Goal: Task Accomplishment & Management: Use online tool/utility

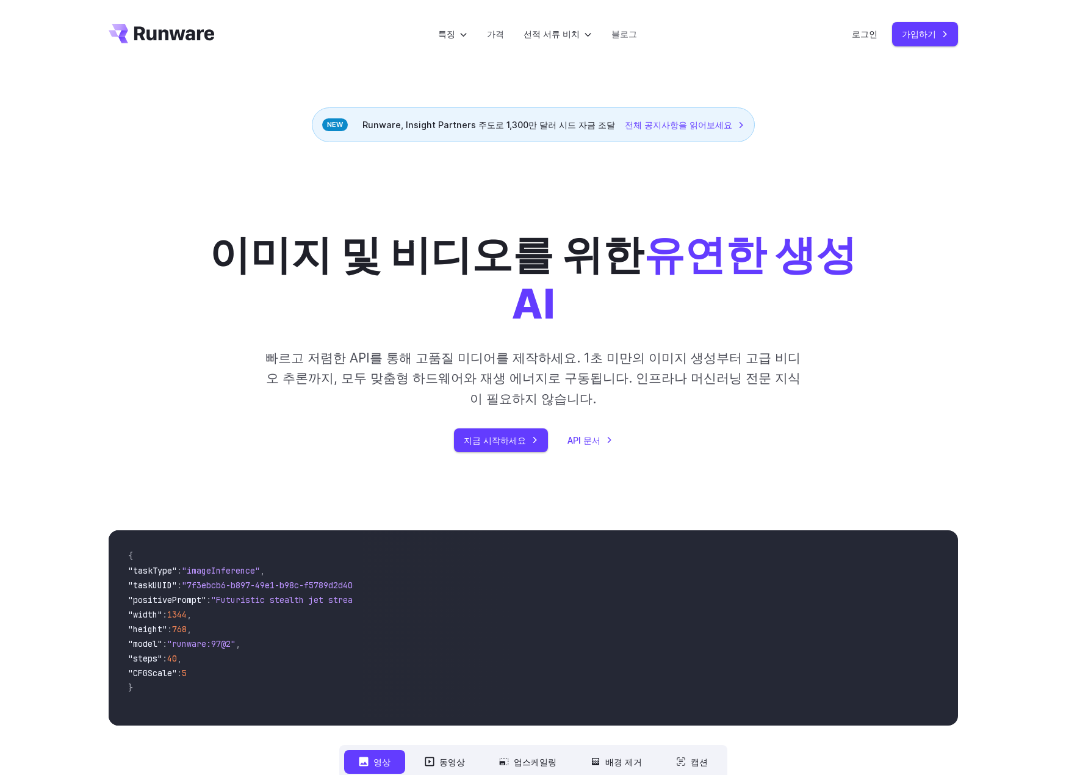
click at [806, 153] on div "이미지 및 비디오를 위한 유연한 생성 AI 빠르고 저렴한 API를 통해 고품질 미디어를 제작하세요. 1초 미만의 이미지 생성부터 고급 비디오 …" at bounding box center [533, 316] width 1066 height 349
click at [870, 35] on font "로그인" at bounding box center [865, 34] width 26 height 10
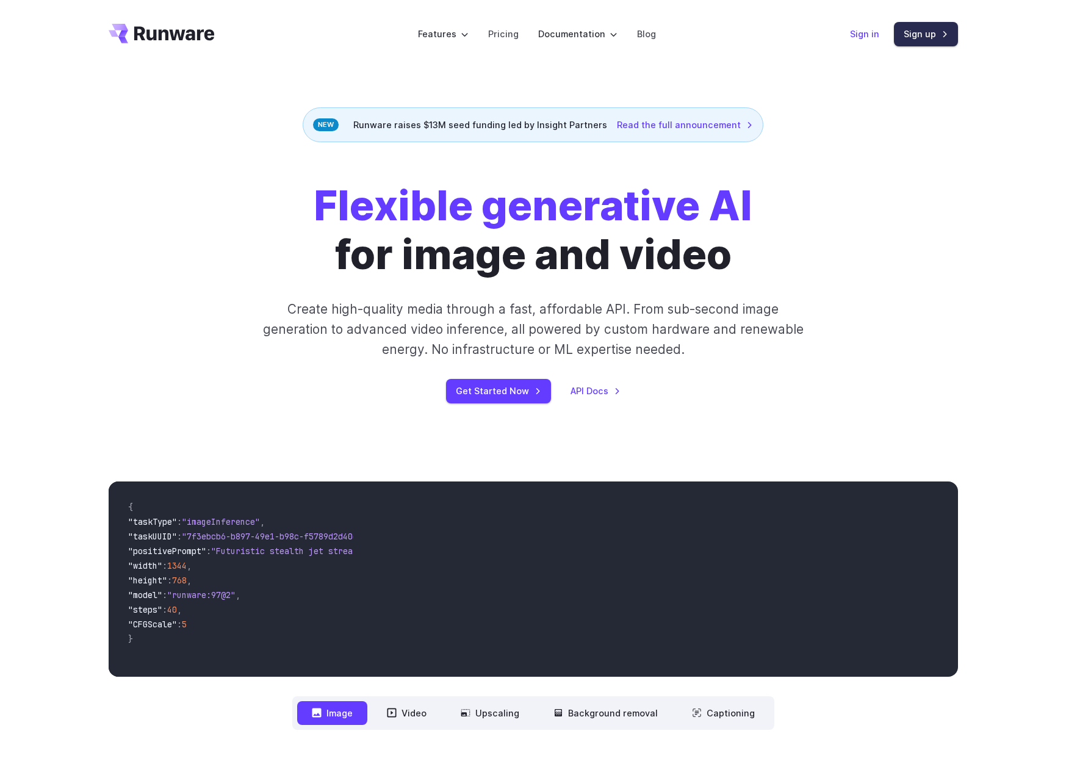
click at [934, 36] on link "Sign up" at bounding box center [926, 34] width 64 height 24
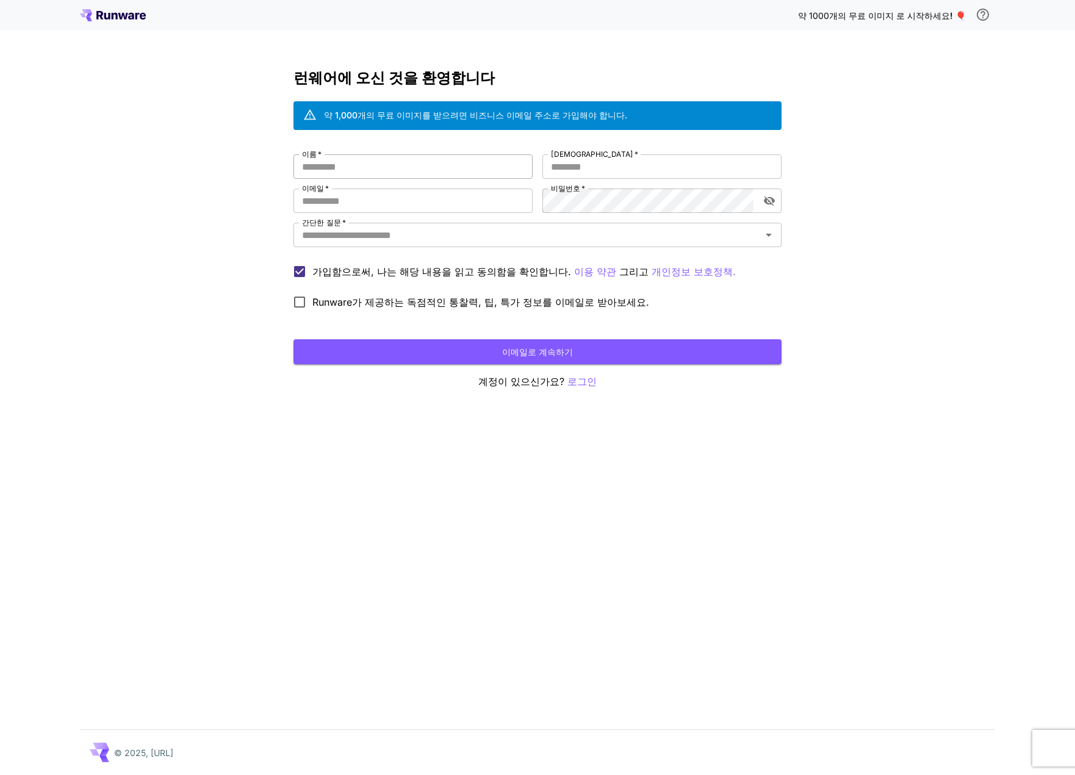
click at [444, 169] on input "이름   *" at bounding box center [413, 166] width 239 height 24
type input "*"
drag, startPoint x: 350, startPoint y: 171, endPoint x: 176, endPoint y: 179, distance: 174.1
click at [176, 179] on div "약 1000개의 무료 이미지 로 시작하세요 ! 🎈 런웨어에 오신 것을 환영합니다 약 1,000개의 무료 이미지를 받으려면 비즈니스 이메일 주소…" at bounding box center [537, 387] width 1075 height 775
type input "**"
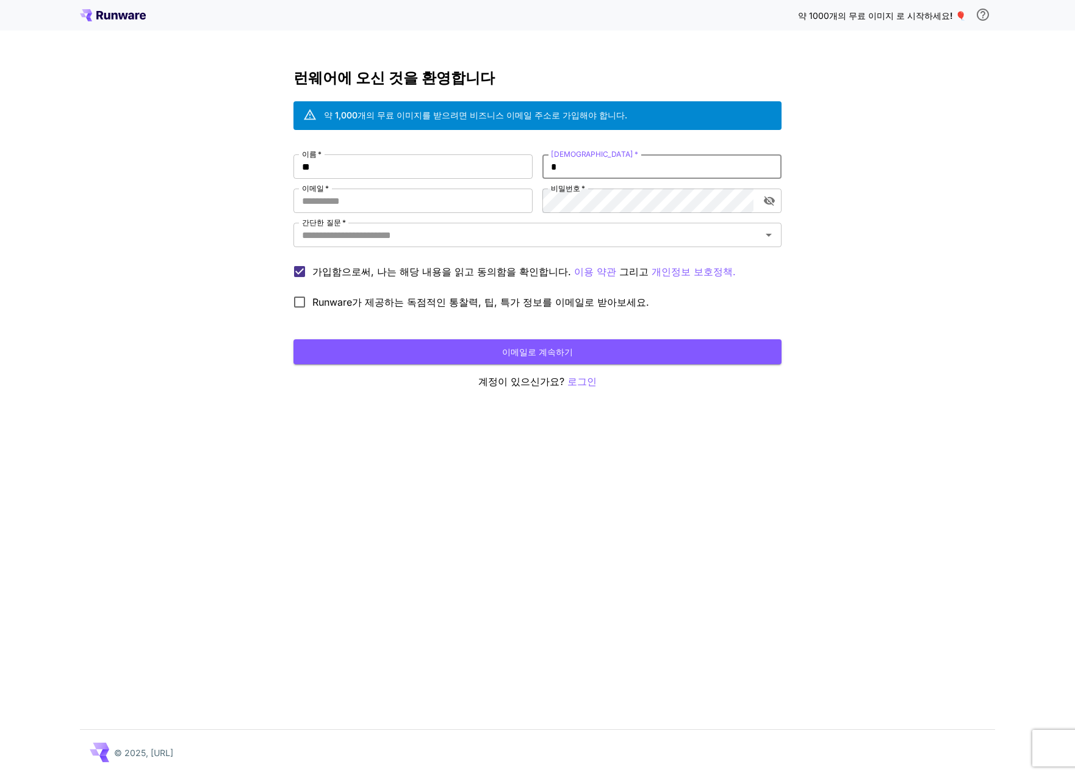
type input "*"
type input "**********"
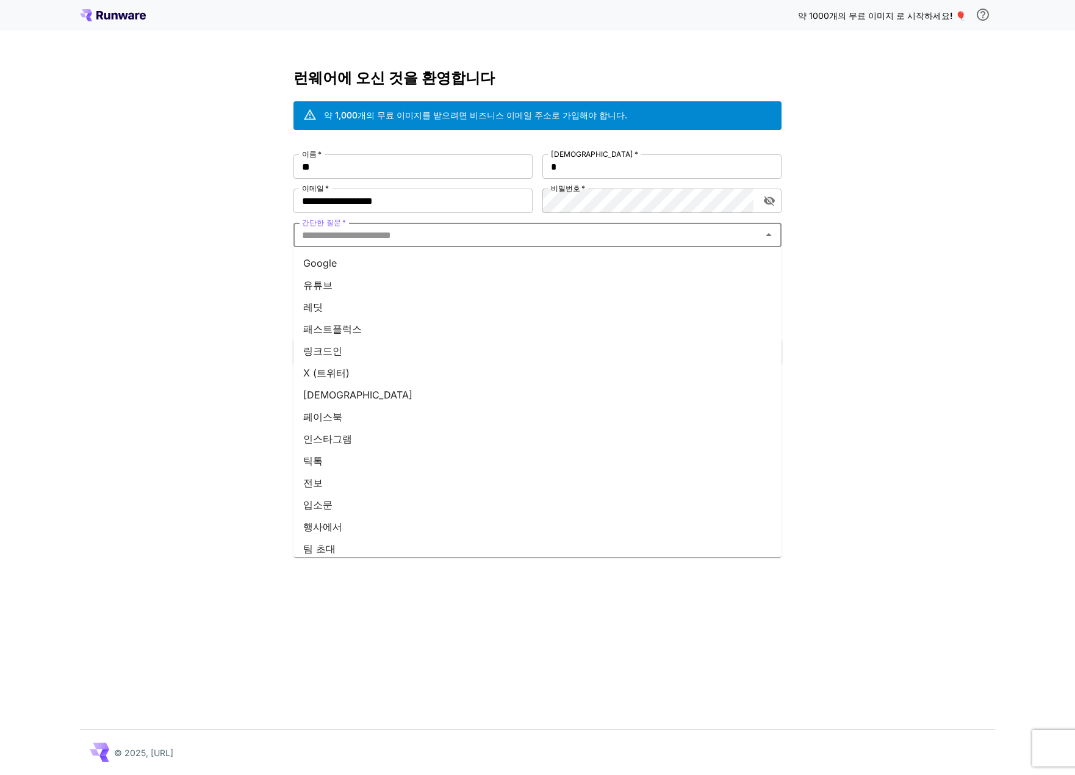
click at [359, 261] on li "Google" at bounding box center [538, 263] width 488 height 22
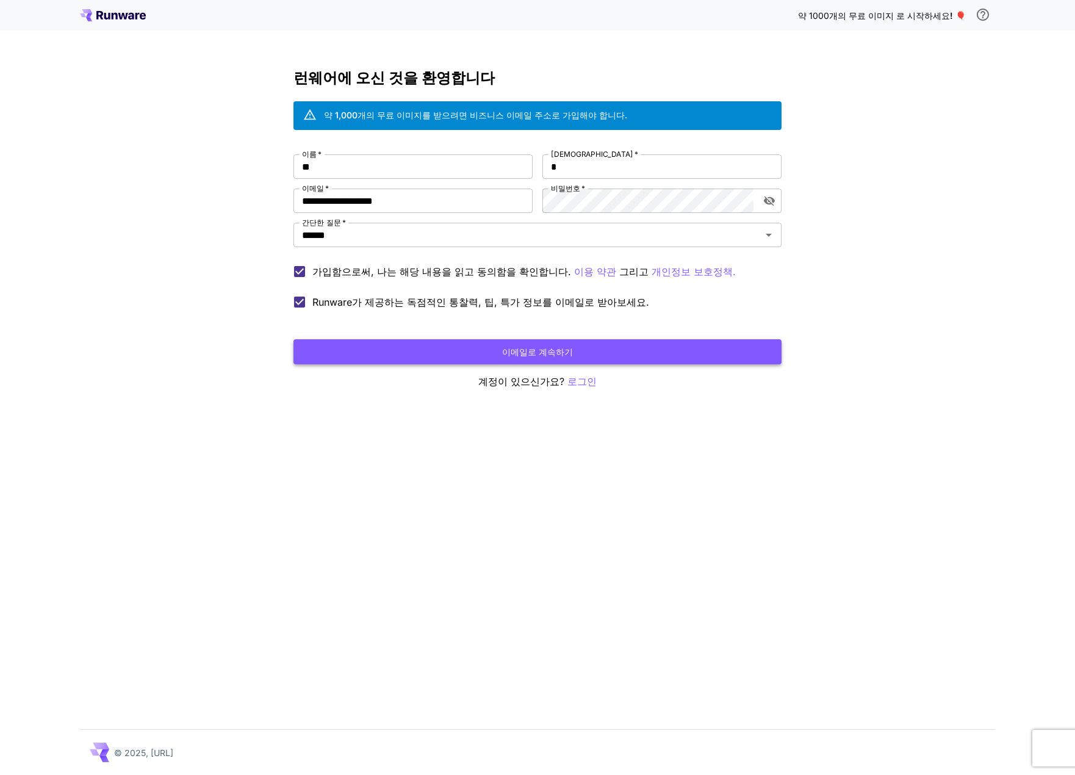
click at [564, 353] on font "이메일로 계속하기" at bounding box center [537, 352] width 71 height 10
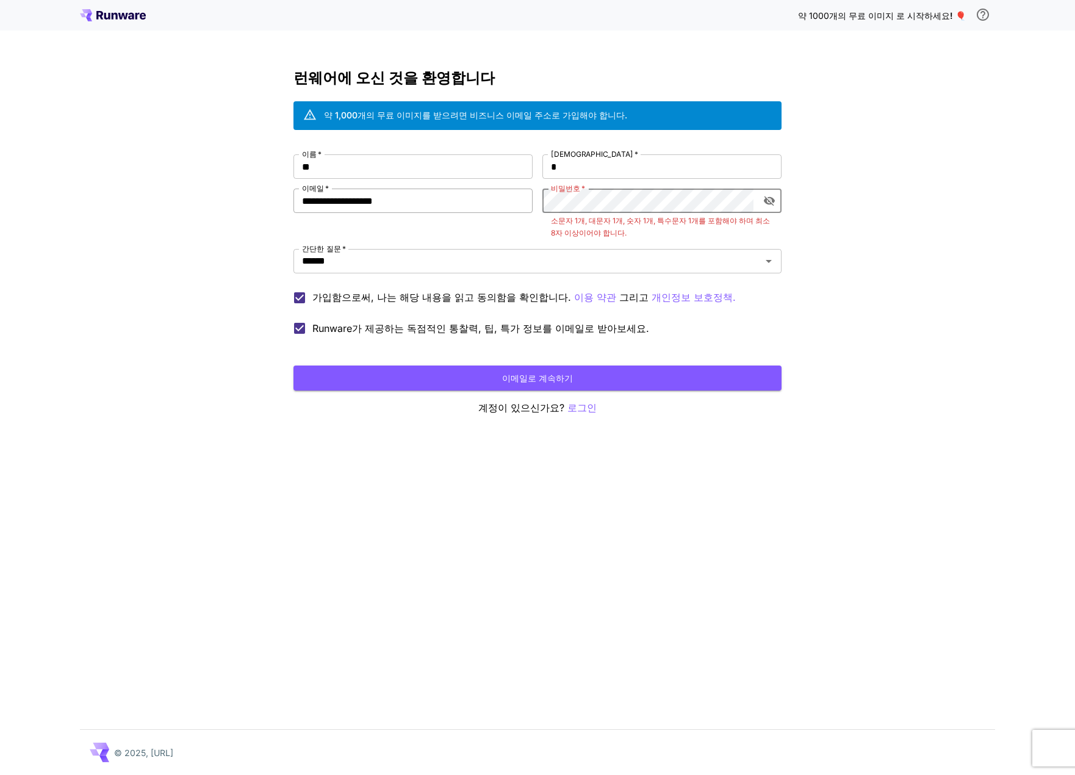
click at [406, 209] on div "**********" at bounding box center [538, 247] width 488 height 187
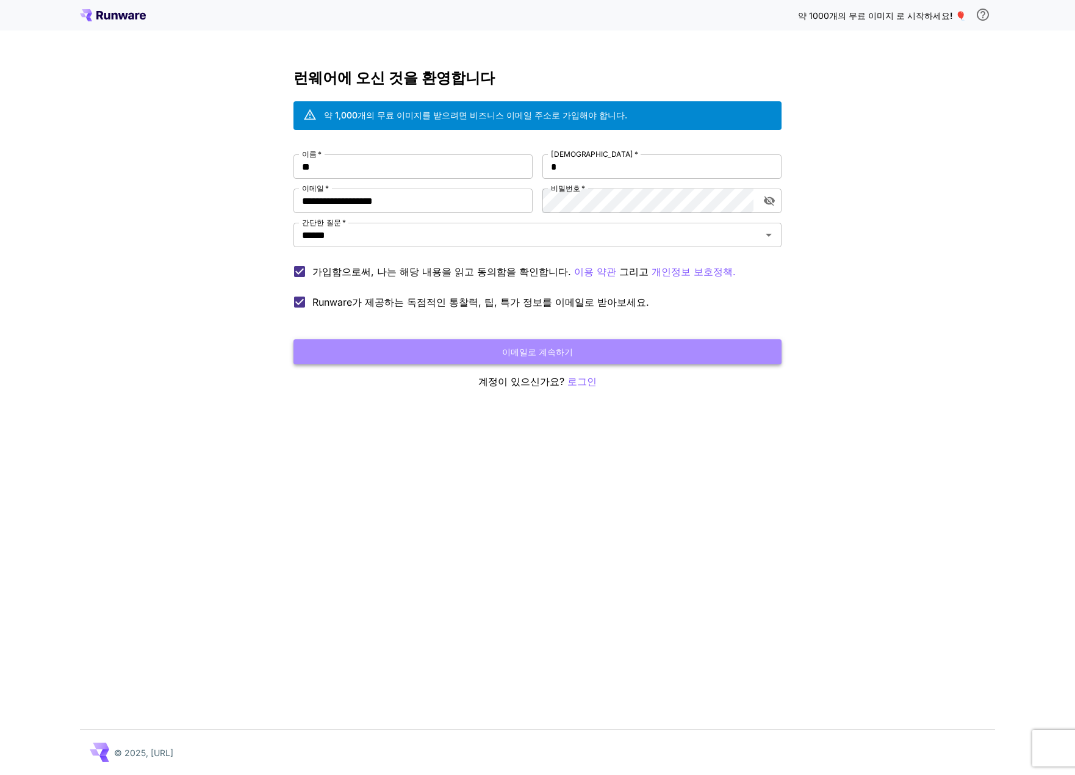
click at [562, 355] on font "이메일로 계속하기" at bounding box center [537, 352] width 71 height 10
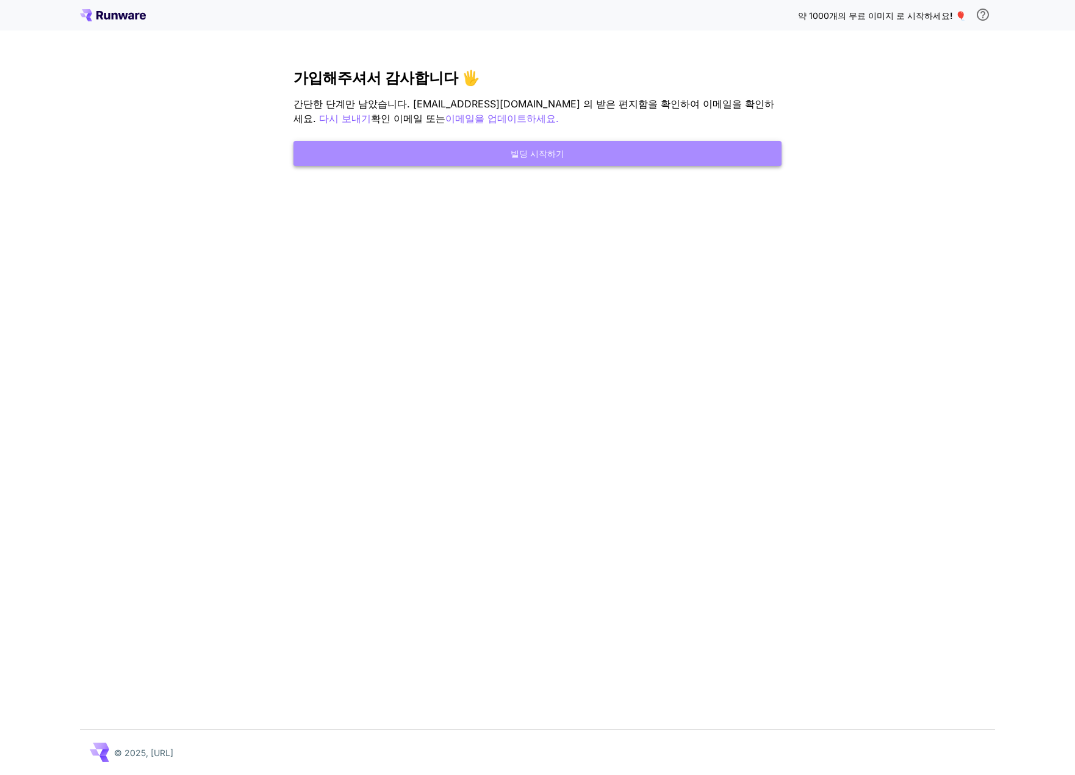
click at [583, 152] on button "빌딩 시작하기" at bounding box center [538, 153] width 488 height 25
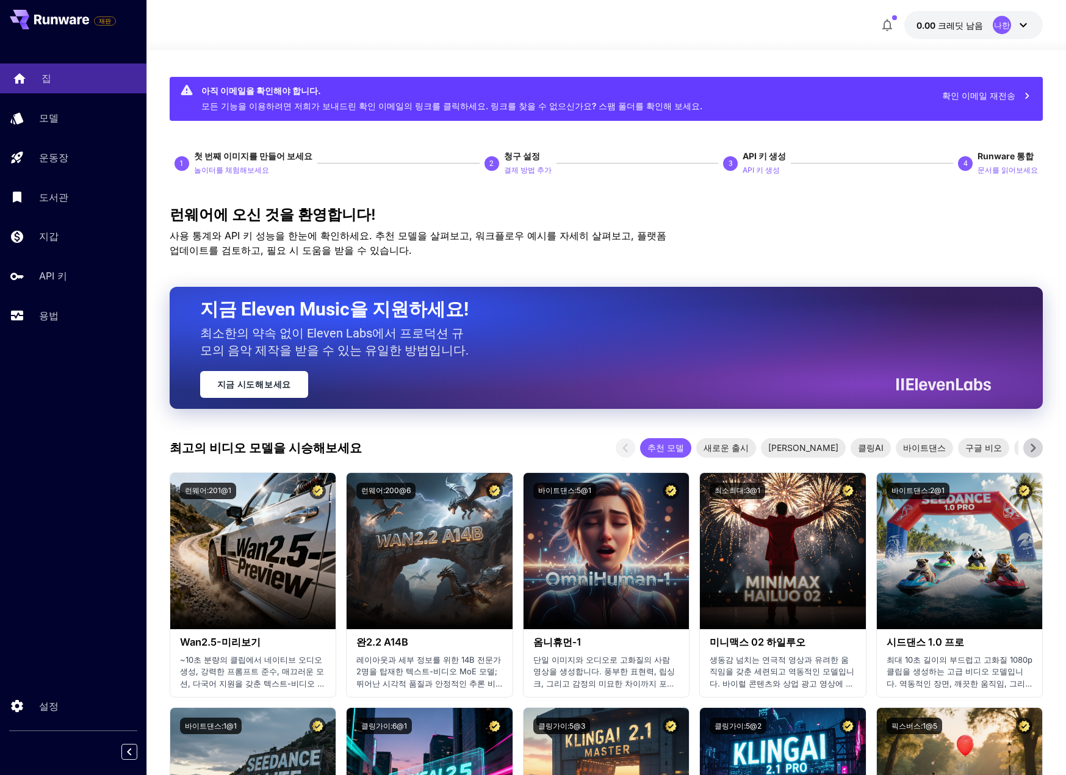
click at [49, 78] on font "집" at bounding box center [46, 78] width 10 height 12
click at [50, 119] on font "모델" at bounding box center [51, 118] width 20 height 12
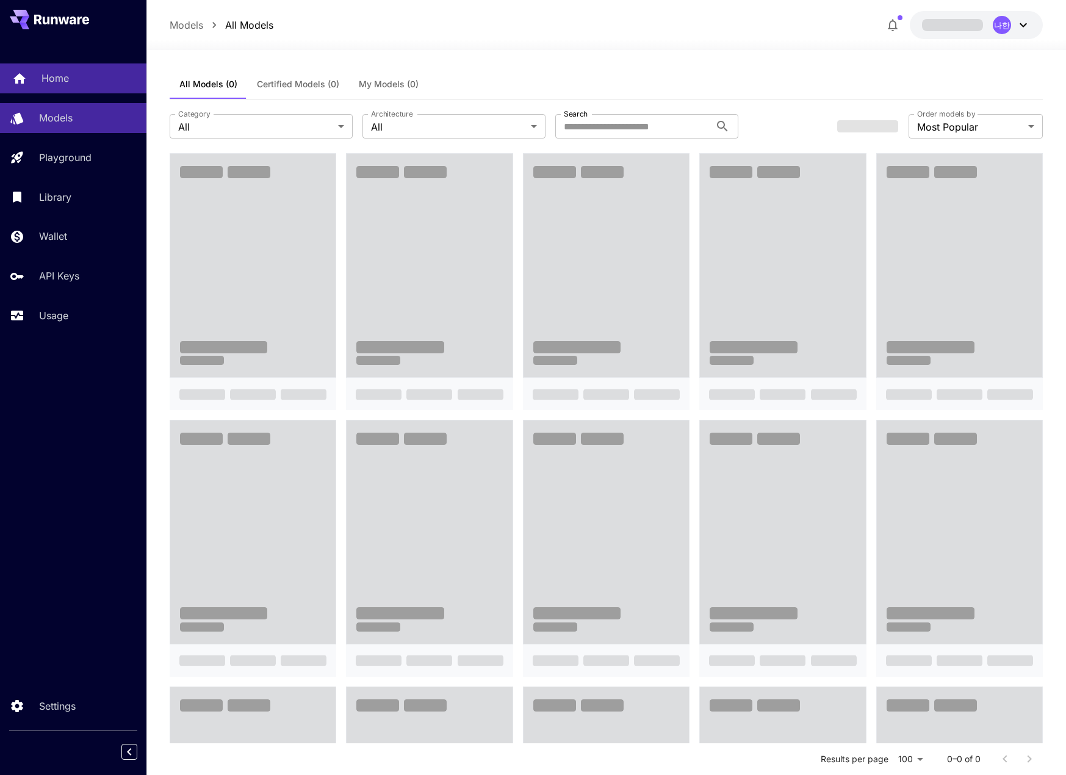
click at [52, 78] on p "Home" at bounding box center [54, 78] width 27 height 15
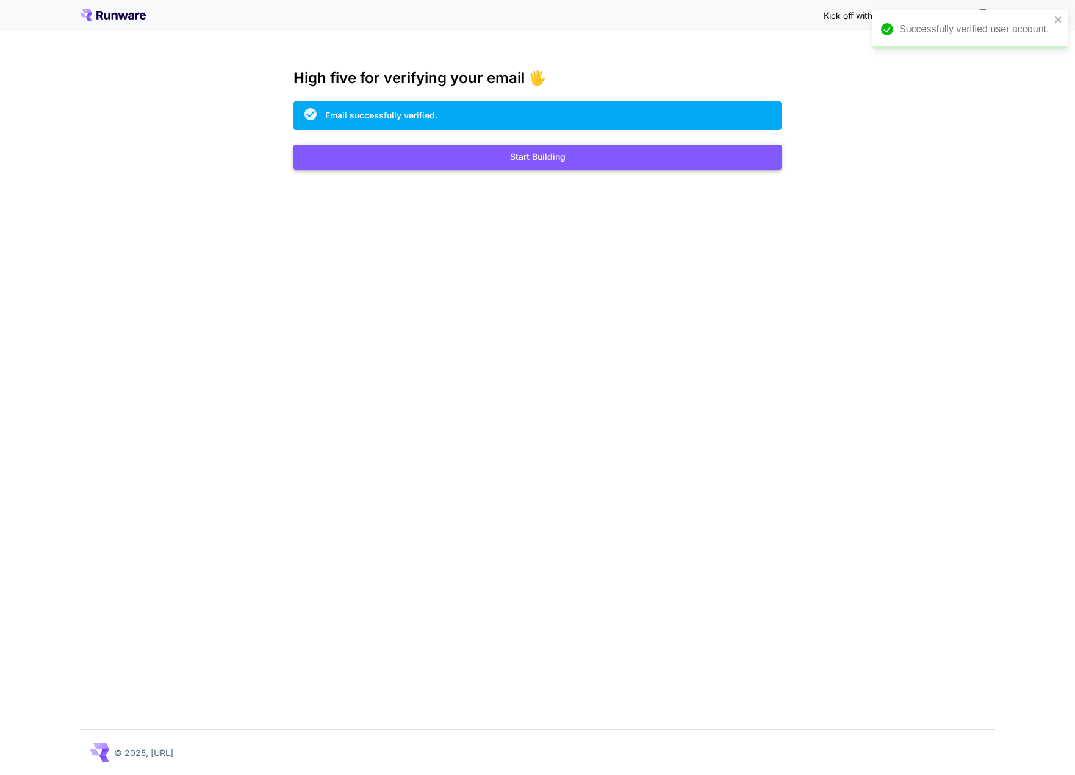
click at [522, 159] on button "Start Building" at bounding box center [538, 157] width 488 height 25
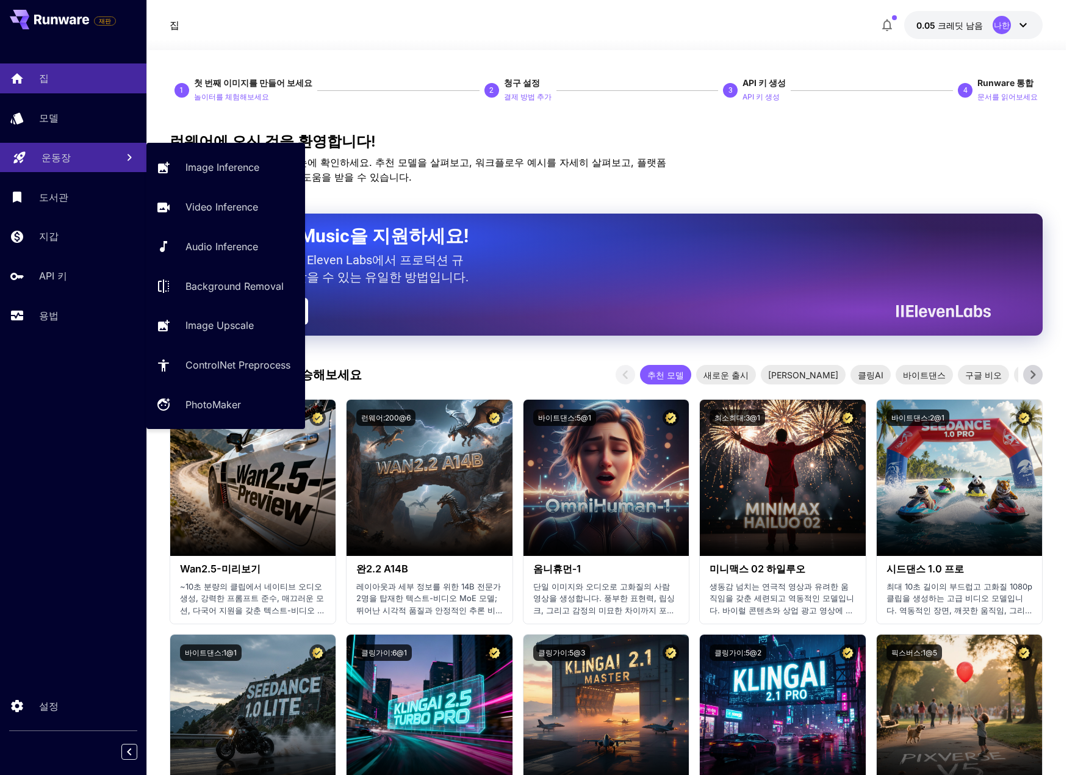
click at [83, 162] on div "운동장" at bounding box center [74, 157] width 66 height 15
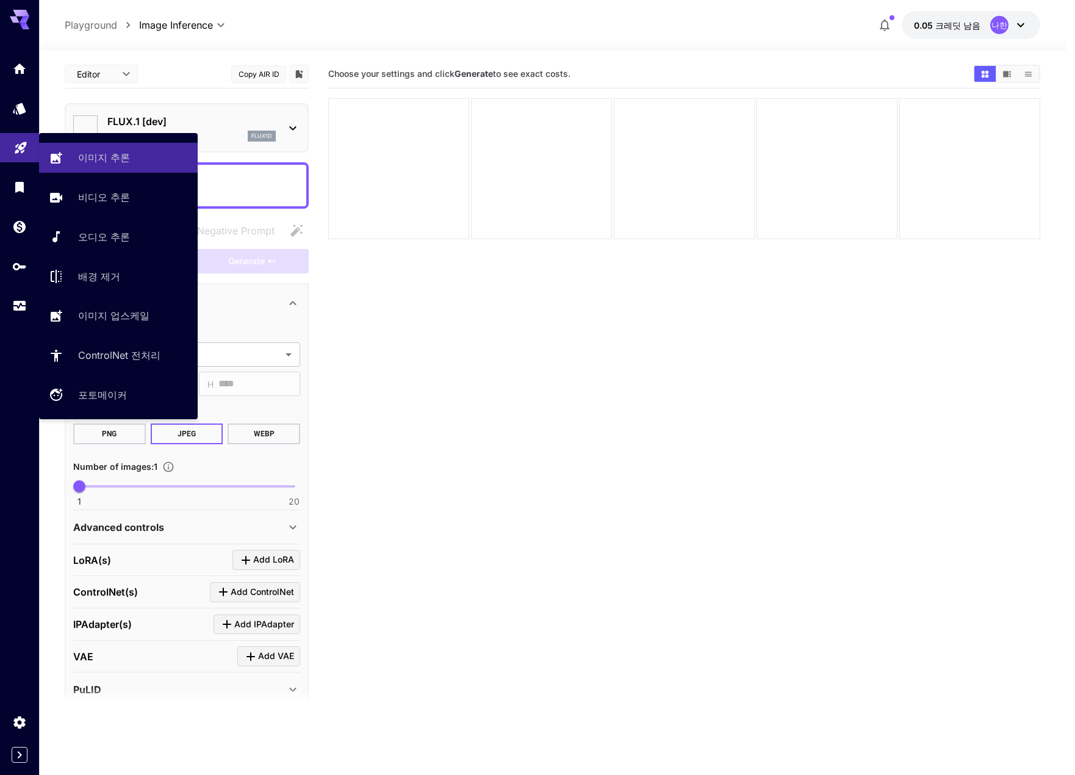
type input "**********"
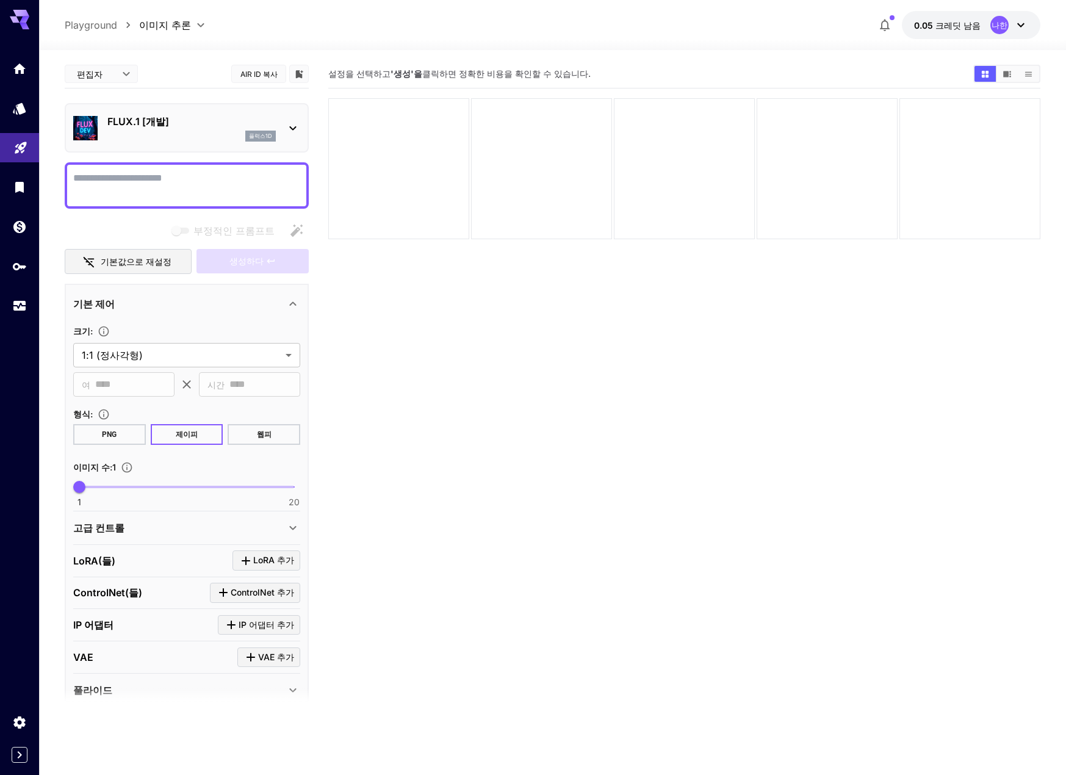
click at [128, 178] on textarea "부정적인 프롬프트" at bounding box center [186, 185] width 227 height 29
click at [297, 126] on icon at bounding box center [293, 128] width 15 height 15
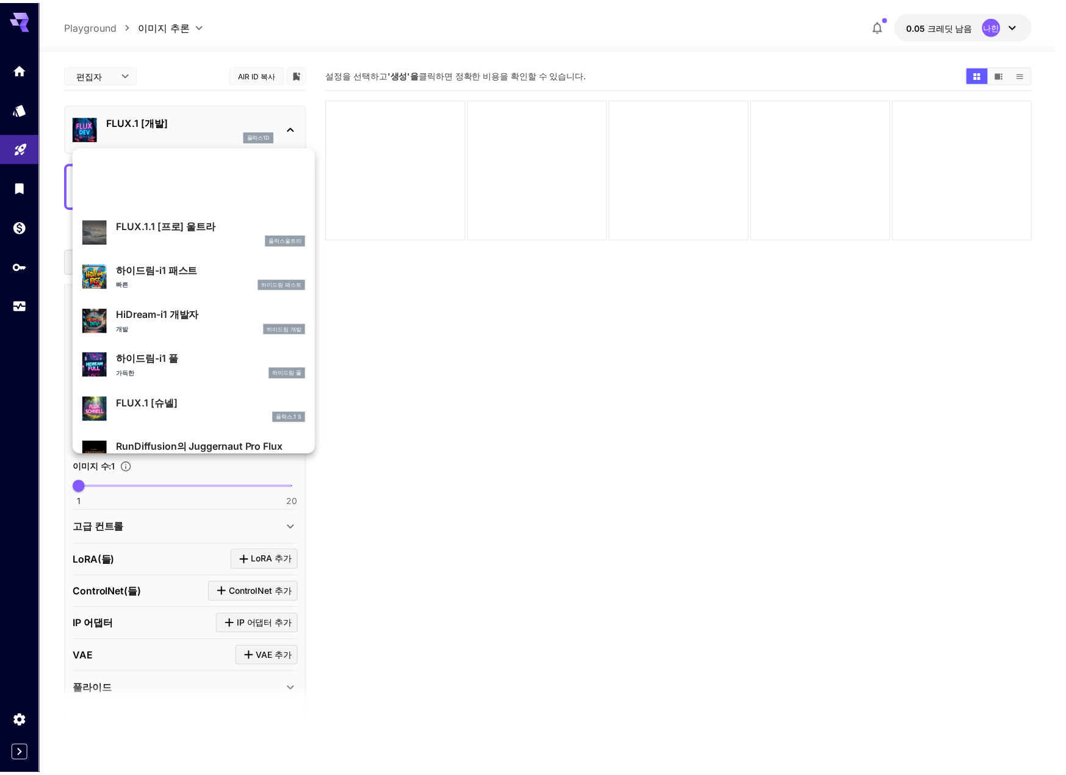
scroll to position [987, 0]
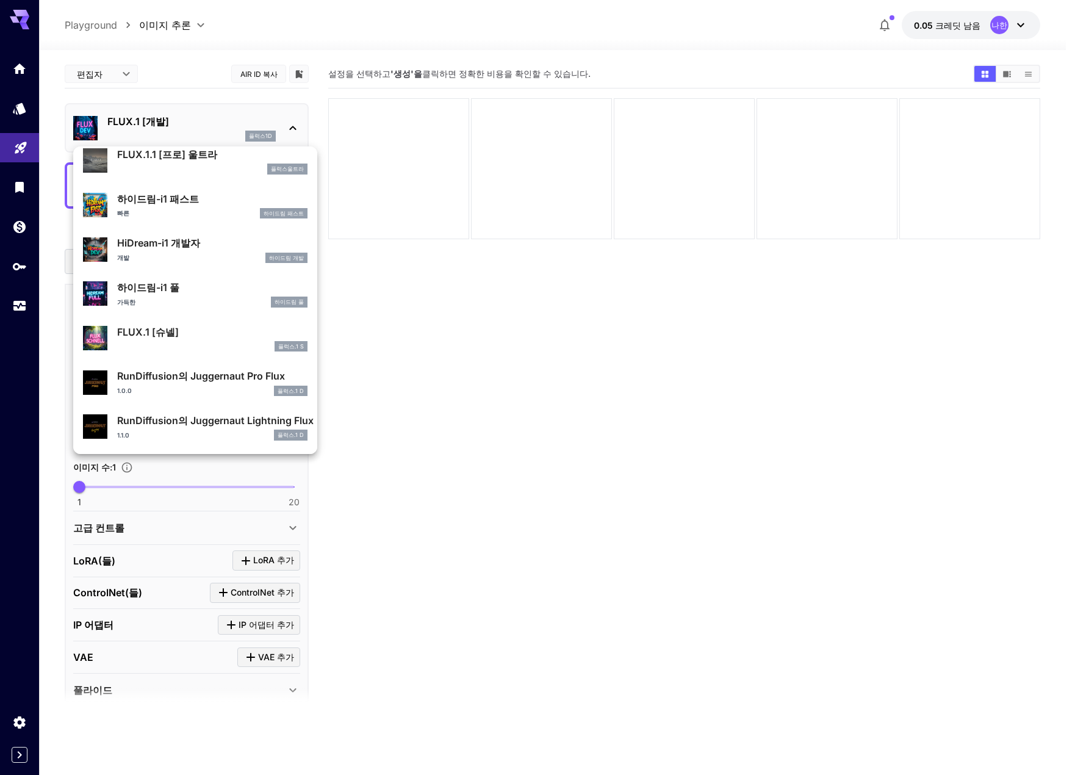
click at [389, 294] on div at bounding box center [537, 387] width 1075 height 775
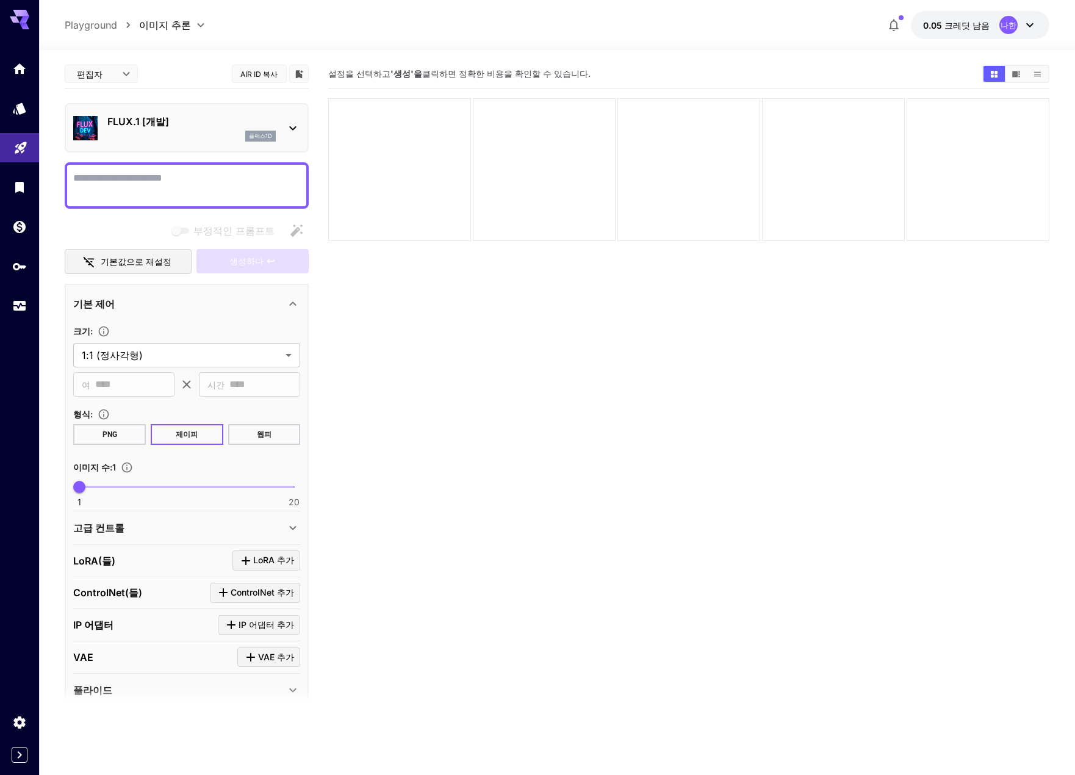
click at [118, 74] on body "**********" at bounding box center [537, 435] width 1075 height 871
click at [118, 74] on div at bounding box center [537, 387] width 1075 height 775
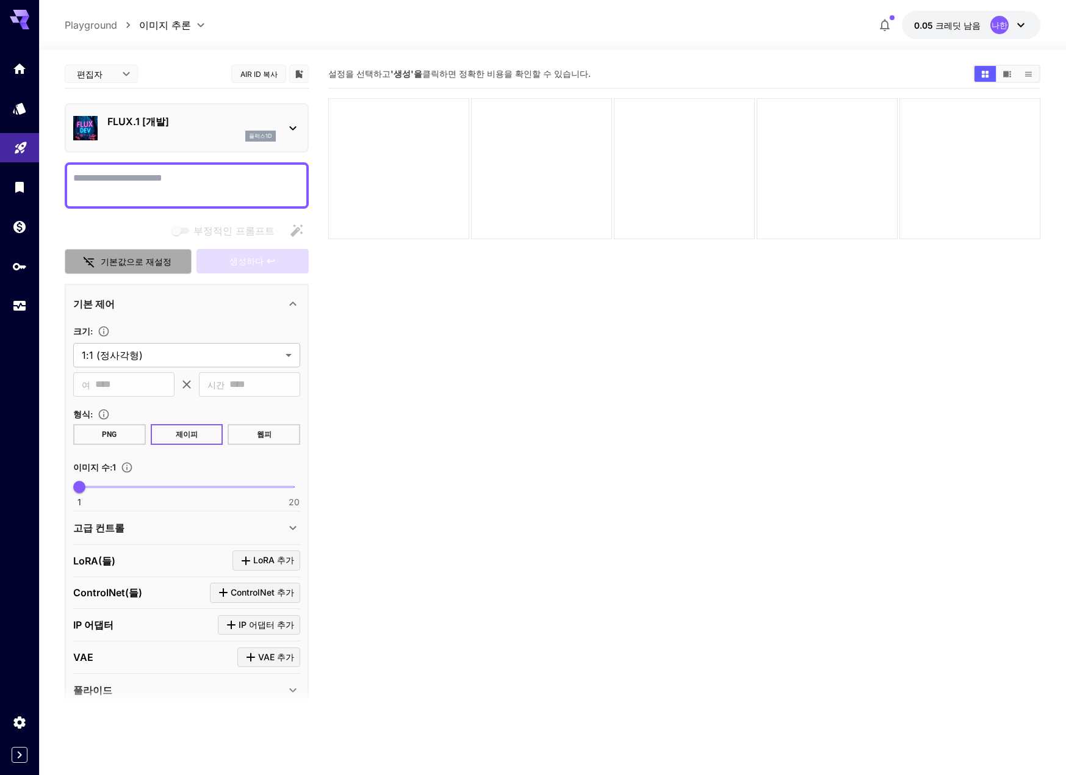
click at [146, 261] on font "기본값으로 재설정" at bounding box center [136, 261] width 71 height 10
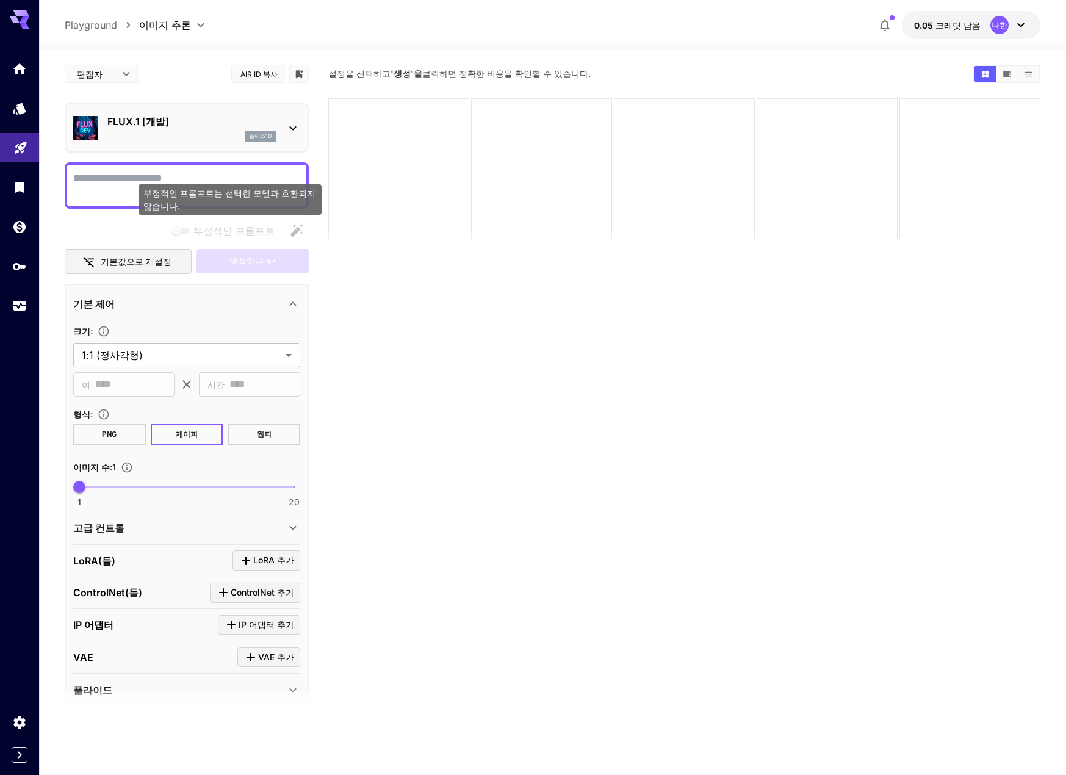
click at [203, 184] on div "부정적인 프롬프트는 선택한 모델과 호환되지 않습니다." at bounding box center [230, 199] width 183 height 31
click at [105, 187] on textarea "부정적인 프롬프트" at bounding box center [186, 185] width 227 height 29
click at [408, 157] on div at bounding box center [398, 168] width 141 height 141
click at [593, 374] on section "설정을 선택하고 '생성'을 클릭하면 정확한 비용을 확인할 수 있습니다." at bounding box center [684, 447] width 712 height 775
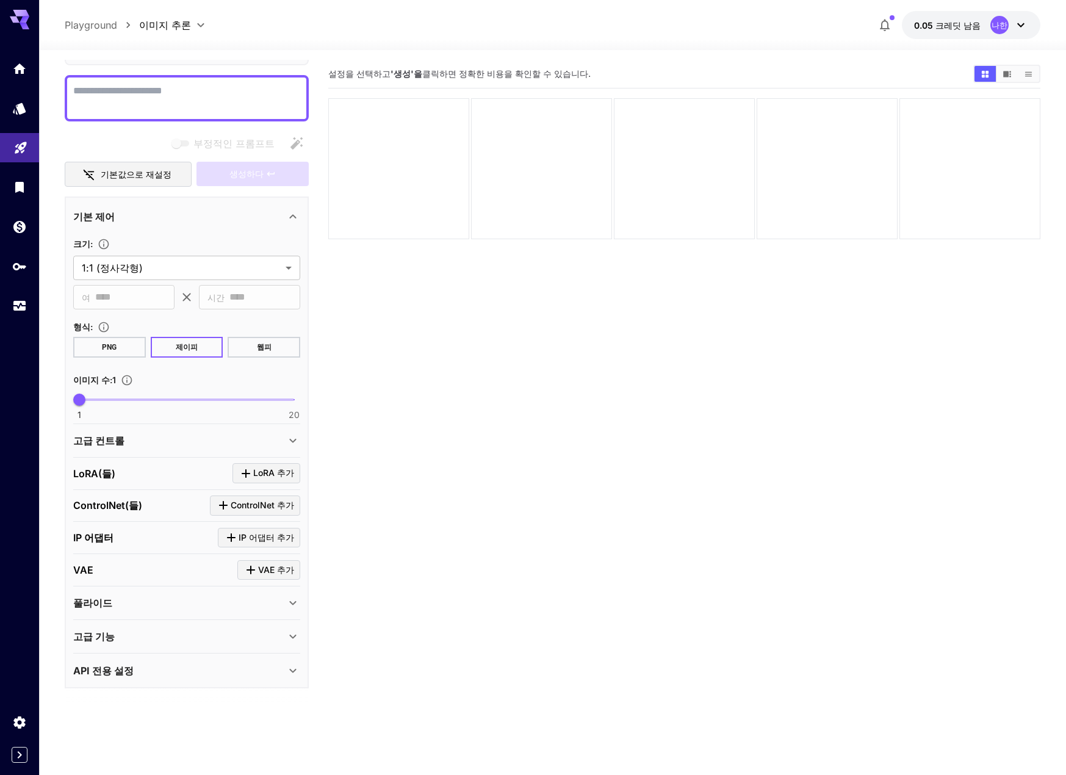
scroll to position [96, 0]
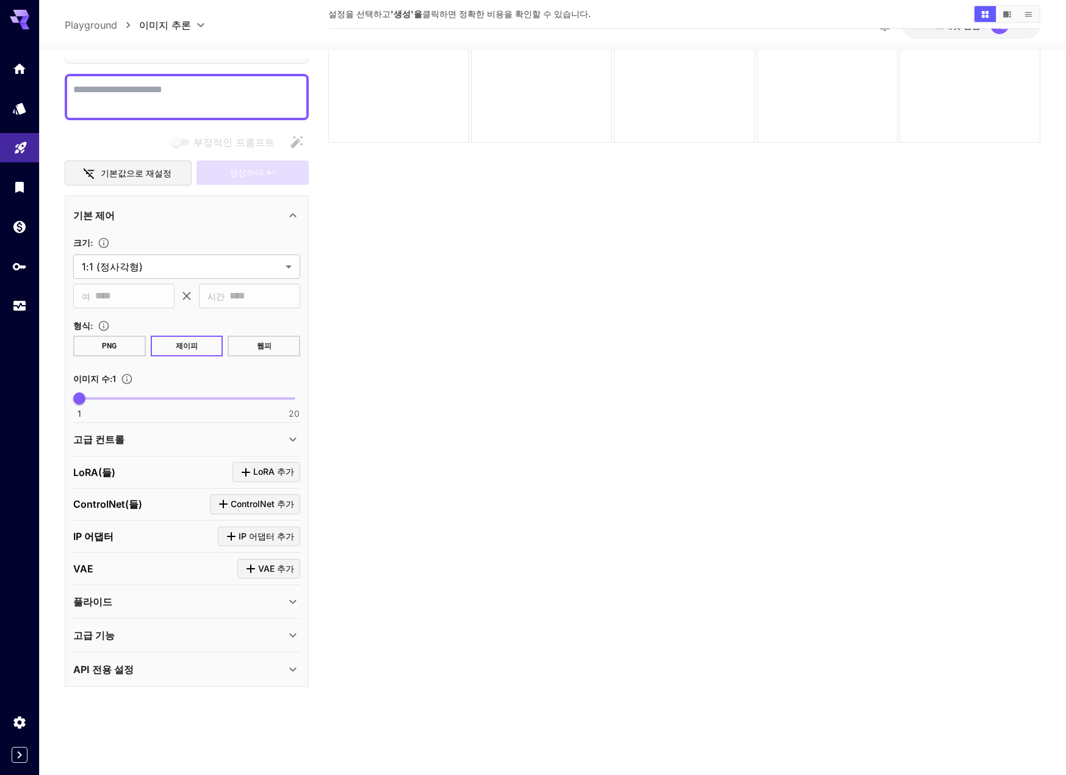
click at [168, 668] on div "API 전용 설정" at bounding box center [179, 669] width 212 height 15
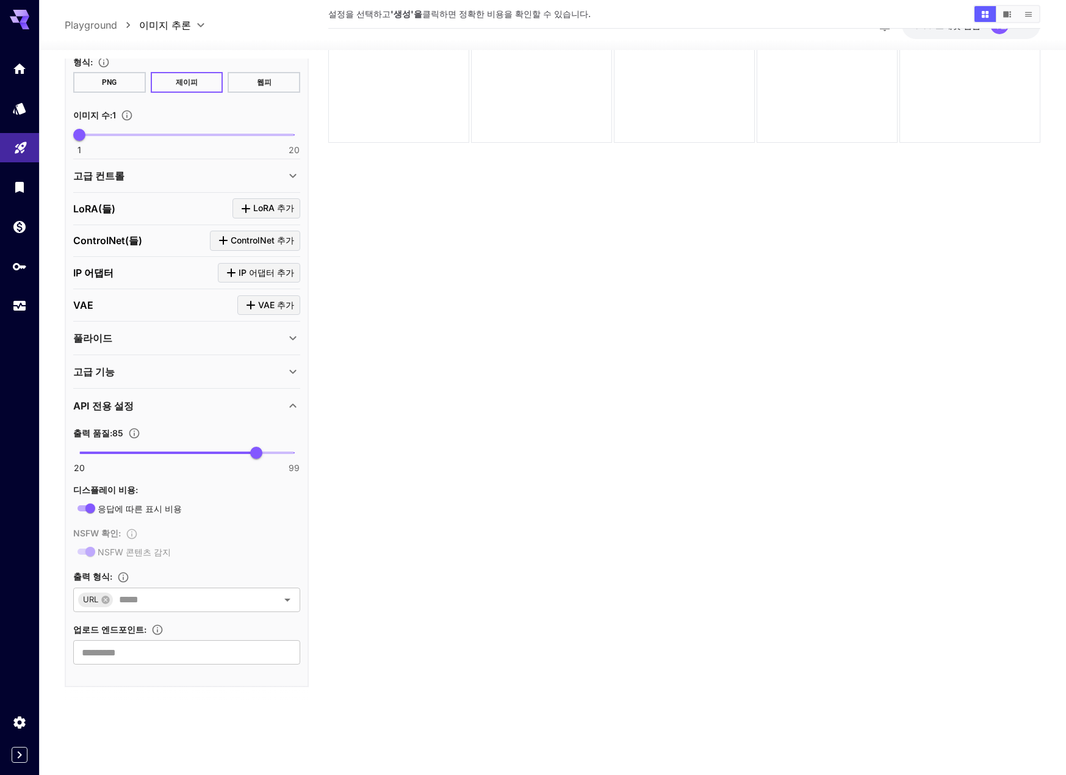
click at [295, 406] on icon at bounding box center [292, 405] width 7 height 4
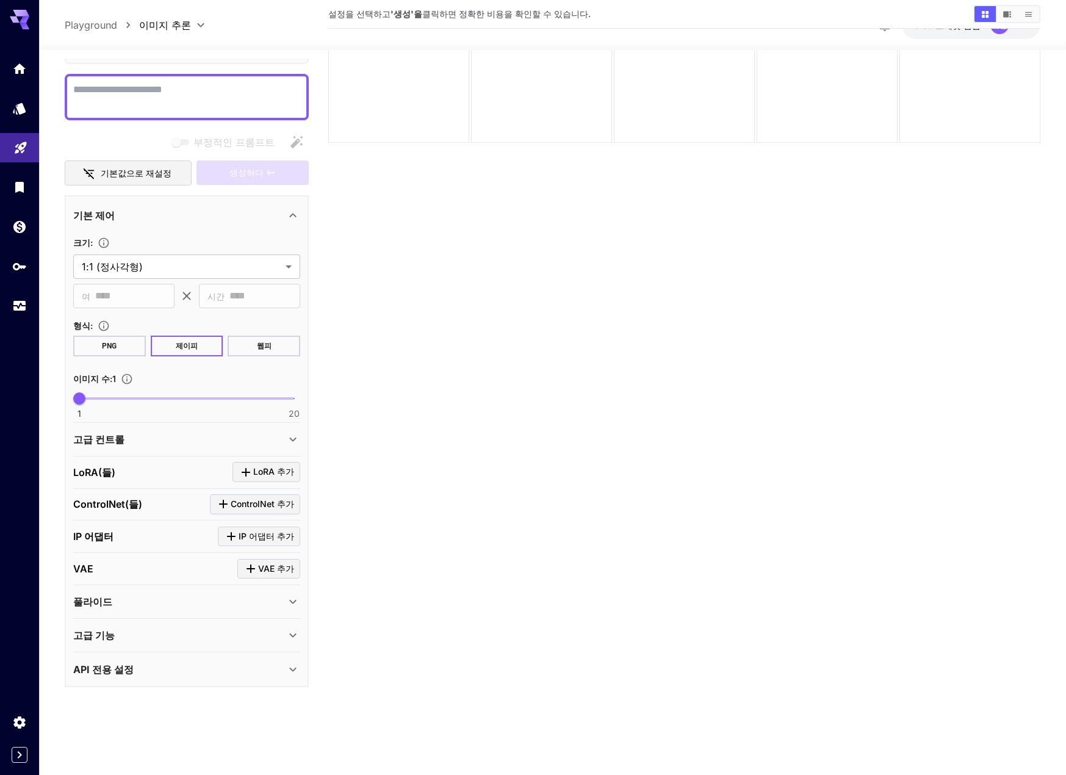
scroll to position [87, 0]
click at [251, 631] on div "고급 기능" at bounding box center [179, 635] width 212 height 15
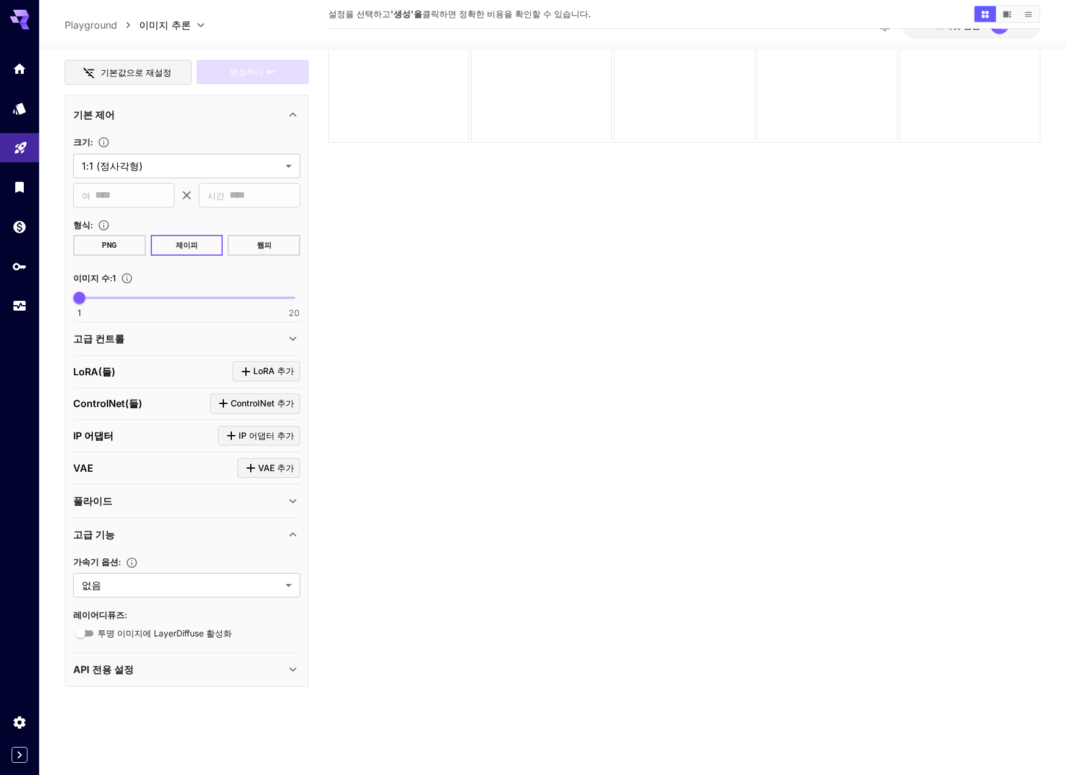
click at [290, 535] on icon at bounding box center [292, 535] width 7 height 4
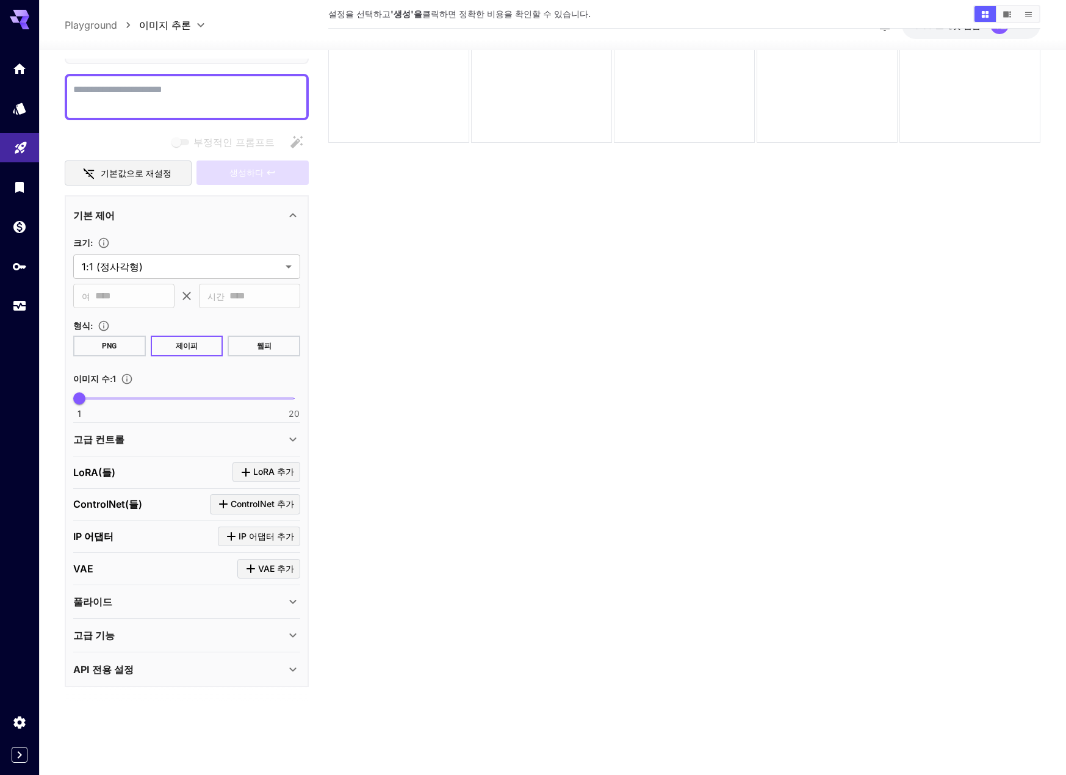
scroll to position [87, 0]
click at [285, 599] on div "풀라이드" at bounding box center [179, 601] width 212 height 15
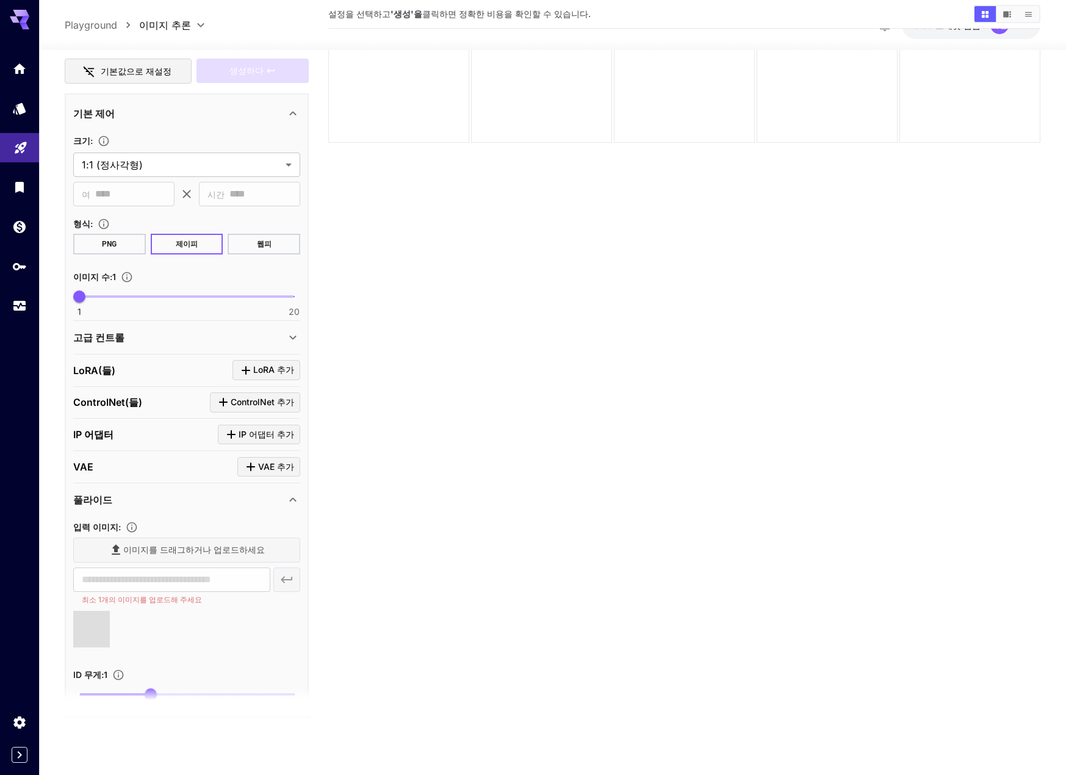
type input "**********"
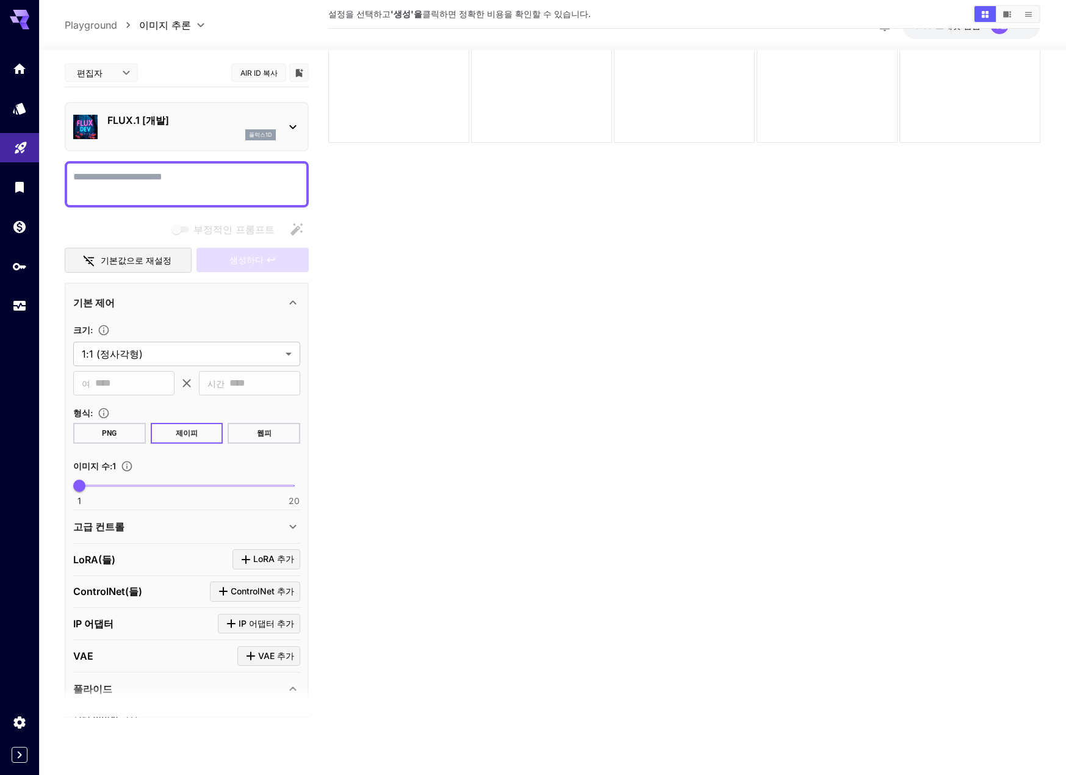
click at [176, 182] on textarea "부정적인 프롬프트" at bounding box center [186, 184] width 227 height 29
type textarea "*"
type textarea "**********"
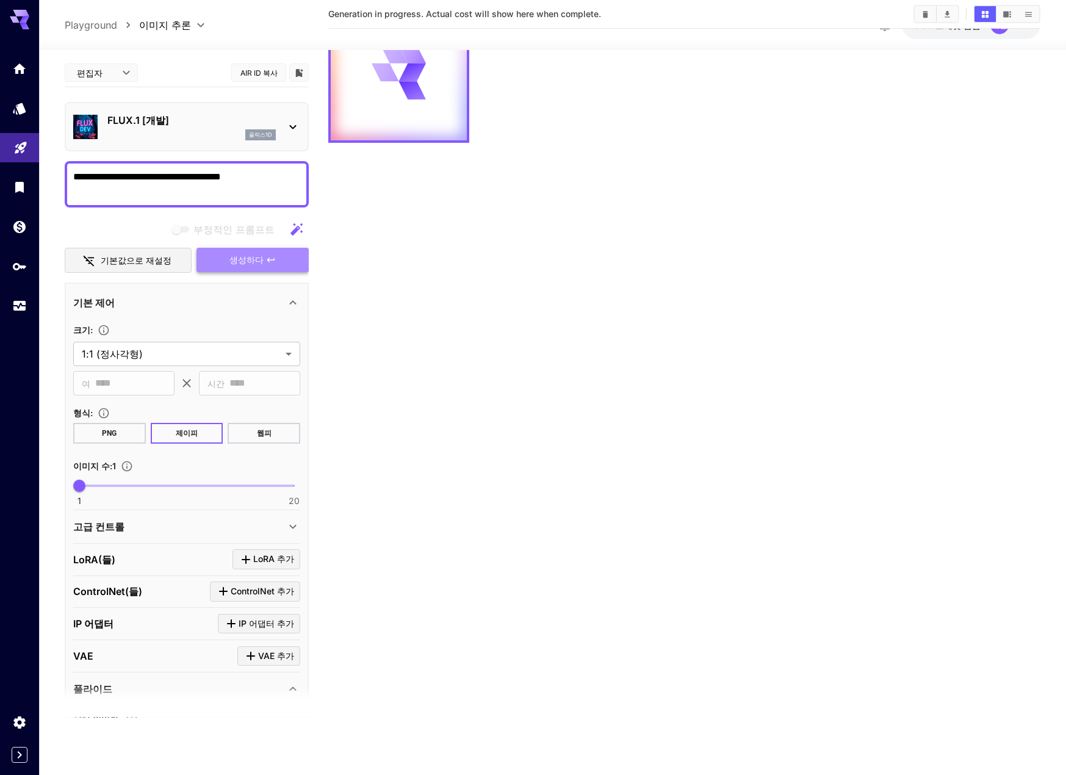
click at [250, 269] on button "생성하다" at bounding box center [253, 260] width 112 height 25
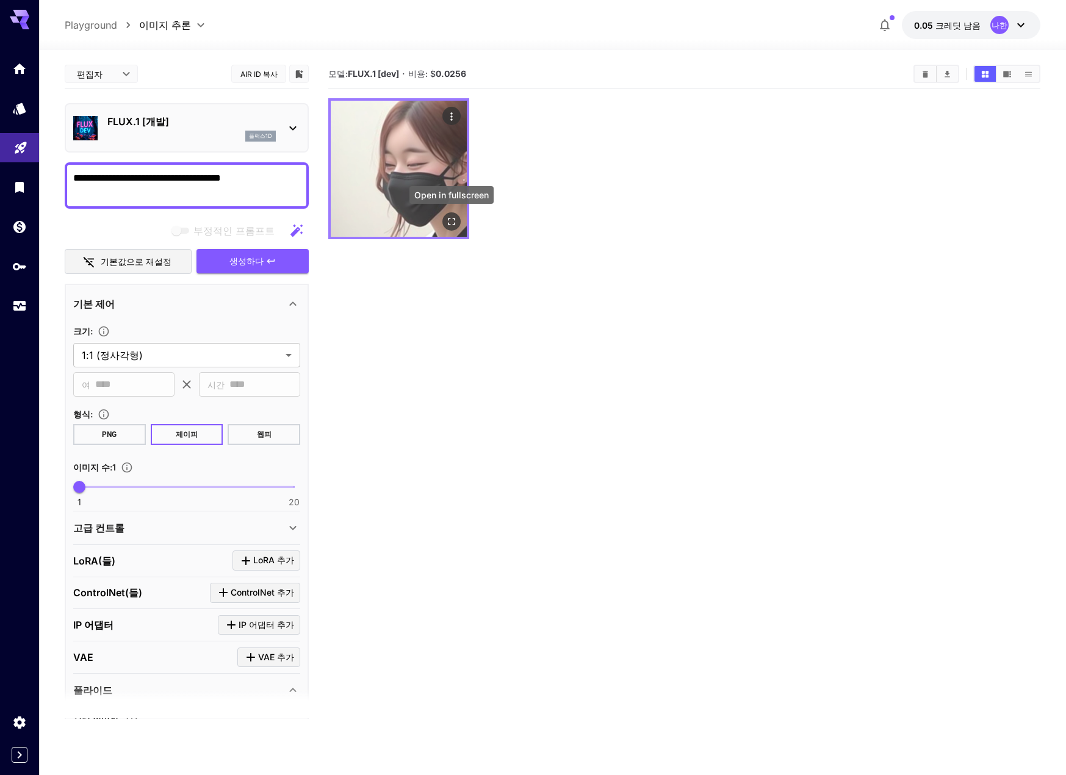
click at [454, 223] on icon "전체 화면으로 열기" at bounding box center [451, 221] width 7 height 7
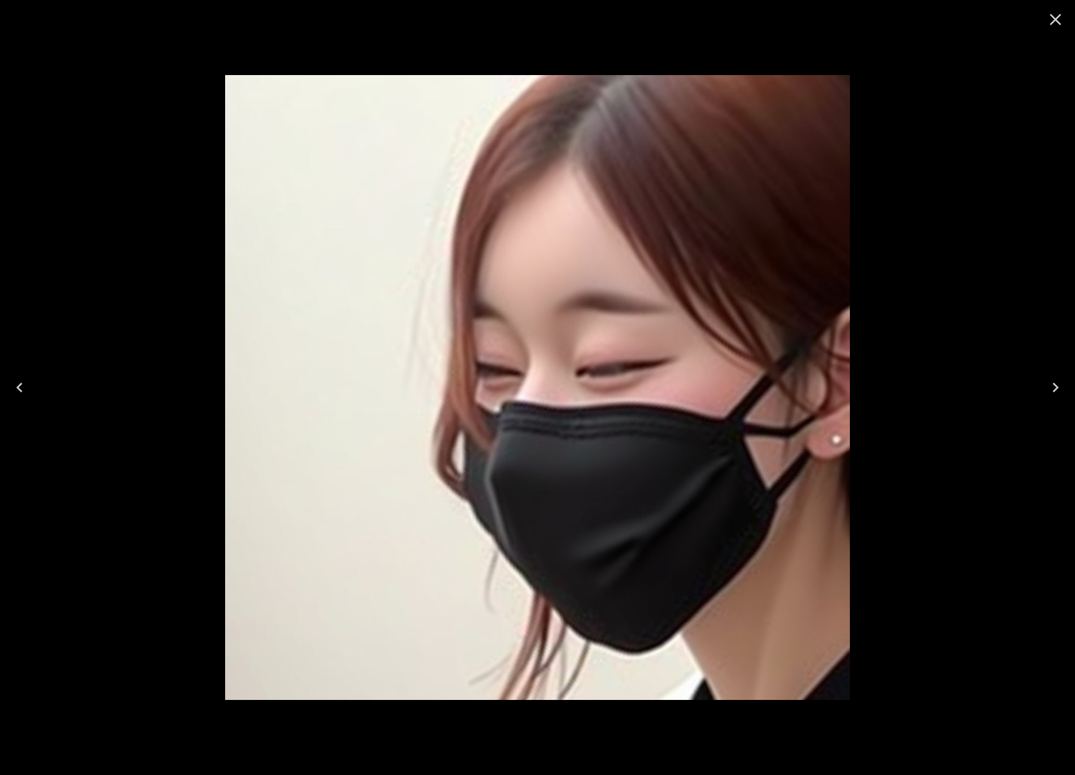
click at [930, 307] on div at bounding box center [537, 387] width 1075 height 775
click at [1059, 17] on icon "Close" at bounding box center [1056, 20] width 12 height 12
